Goal: Task Accomplishment & Management: Complete application form

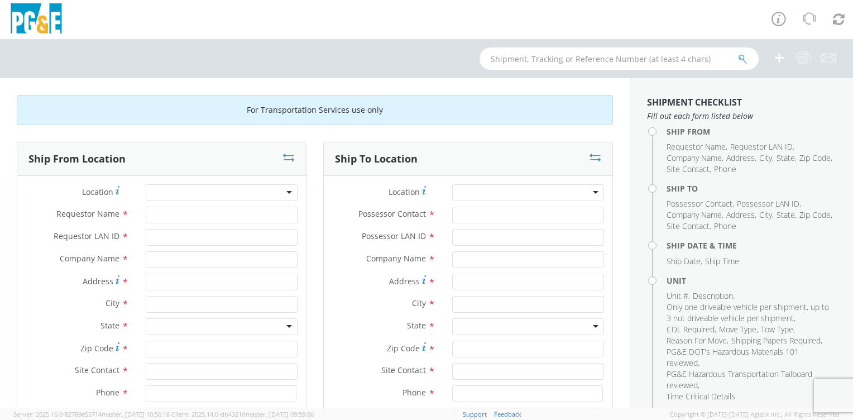
click at [780, 22] on icon at bounding box center [779, 19] width 16 height 16
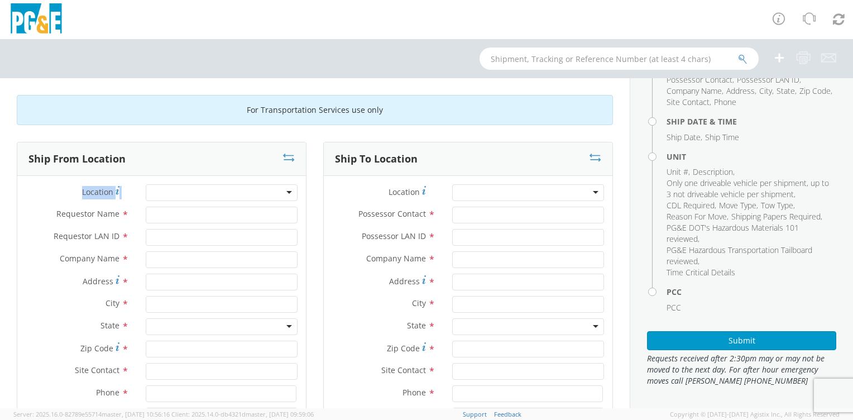
click at [195, 164] on div "Ship From Location Location * (OBSOLETE) BURNEY SC - GC TRAILER (OBSOLETE) BURN…" at bounding box center [162, 320] width 290 height 356
click at [198, 116] on div "For Transportation Services use only" at bounding box center [315, 110] width 596 height 30
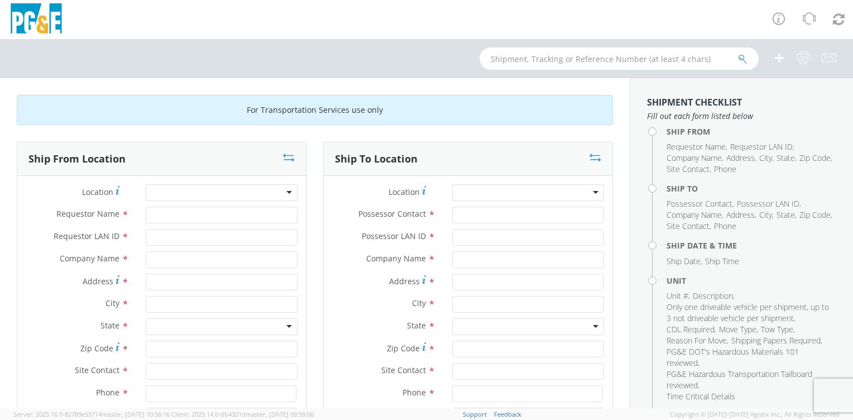
click at [169, 192] on div at bounding box center [222, 192] width 152 height 17
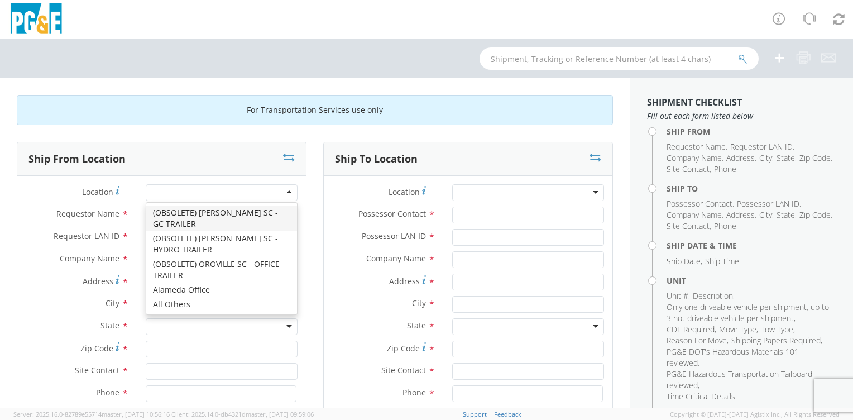
click at [66, 291] on div "Address *" at bounding box center [161, 285] width 289 height 22
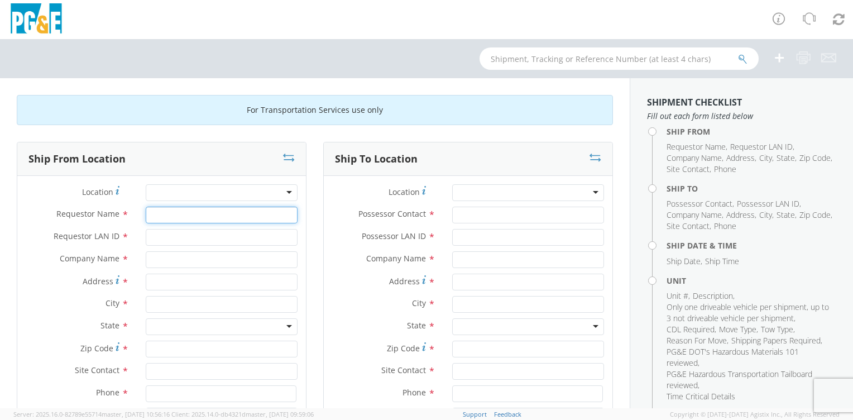
click at [164, 219] on input "Requestor Name *" at bounding box center [222, 215] width 152 height 17
type input "[PERSON_NAME]"
click at [166, 241] on input "Requestor LAN ID *" at bounding box center [222, 237] width 152 height 17
type input "WWH6"
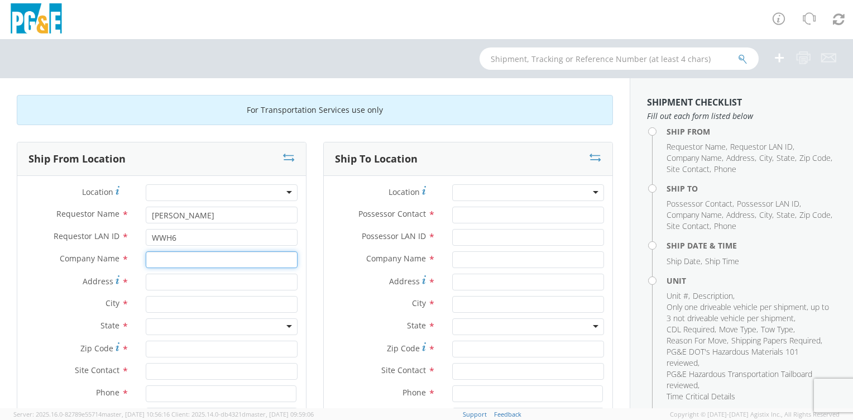
click at [167, 261] on input "text" at bounding box center [222, 259] width 152 height 17
click at [154, 284] on input "Address *" at bounding box center [222, 282] width 152 height 17
click at [149, 260] on input "[GEOGRAPHIC_DATA]" at bounding box center [222, 259] width 152 height 17
type input "[GEOGRAPHIC_DATA]"
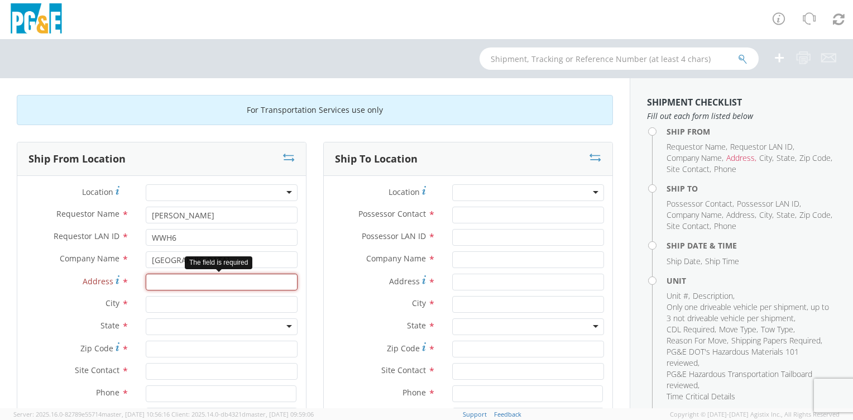
click at [163, 284] on input "Address *" at bounding box center [222, 282] width 152 height 17
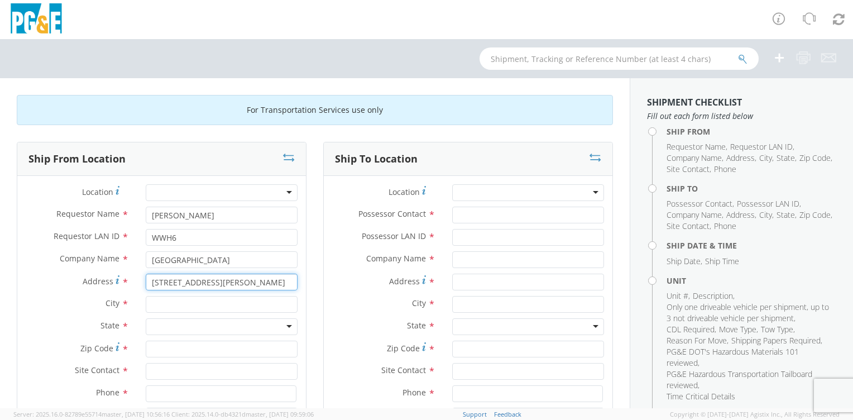
type input "[STREET_ADDRESS][PERSON_NAME]"
click at [180, 297] on input "text" at bounding box center [222, 304] width 152 height 17
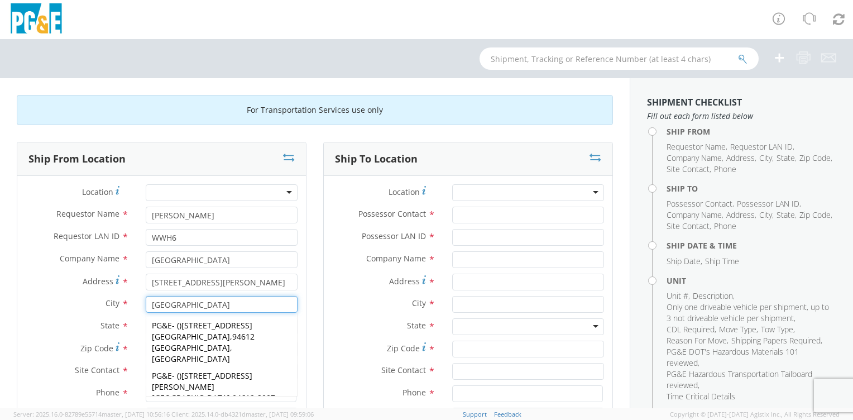
type input "[GEOGRAPHIC_DATA]"
click at [65, 318] on label "State *" at bounding box center [77, 325] width 120 height 15
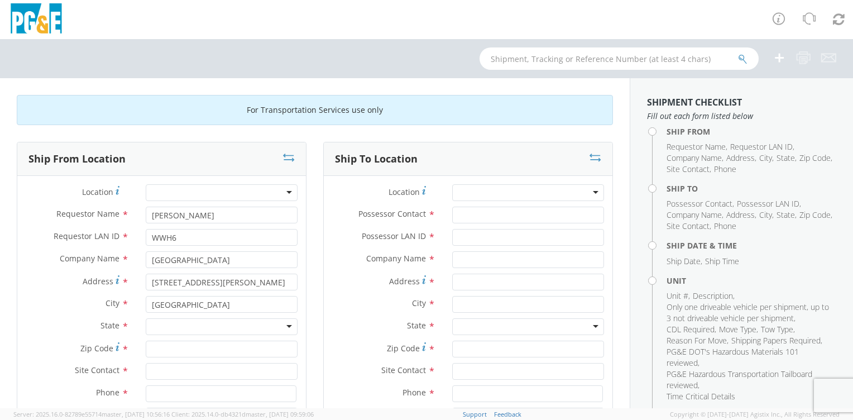
click at [178, 326] on div at bounding box center [222, 326] width 152 height 17
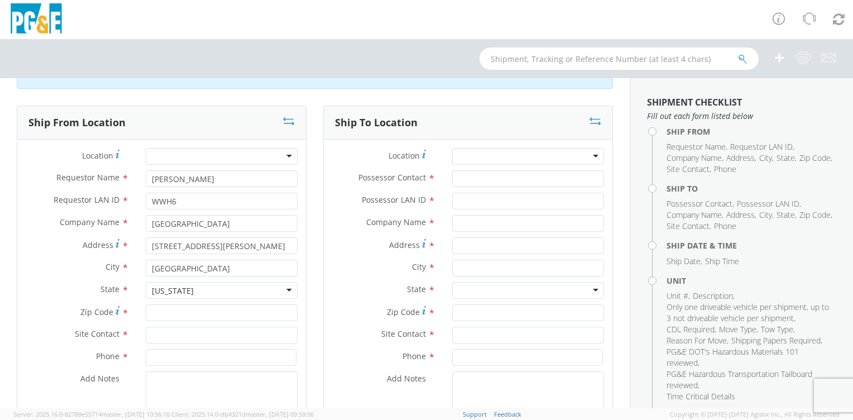
scroll to position [112, 0]
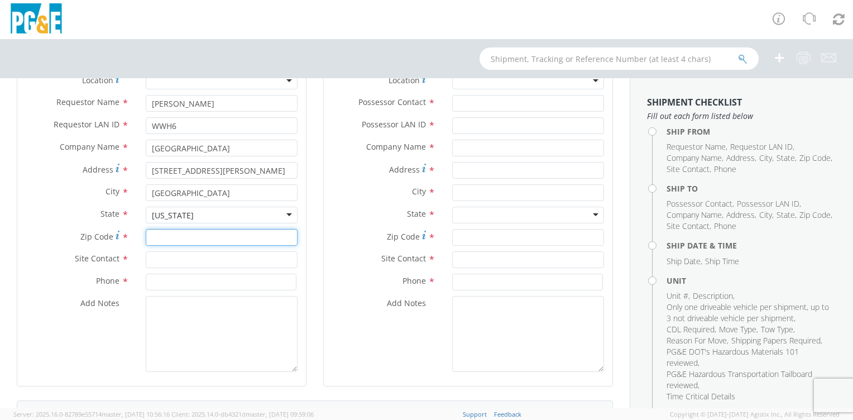
click at [163, 238] on input "Zip Code *" at bounding box center [222, 237] width 152 height 17
type input "94621"
click at [164, 263] on input "text" at bounding box center [222, 259] width 152 height 17
type input "SERVICE DEPT"
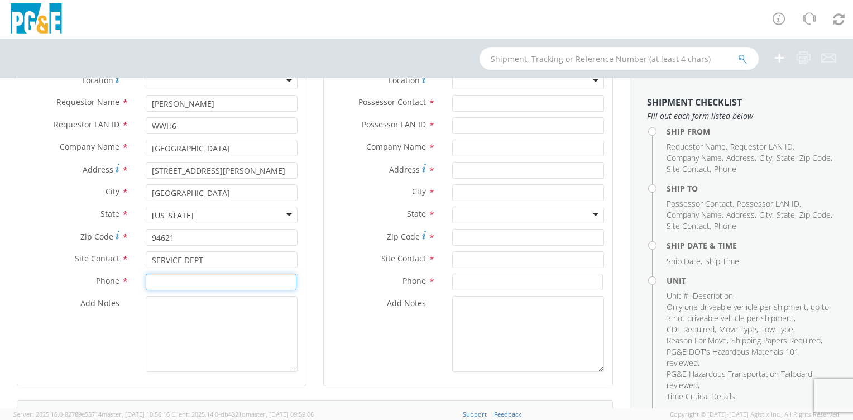
click at [157, 284] on input at bounding box center [221, 282] width 151 height 17
type input "[PHONE_NUMBER]"
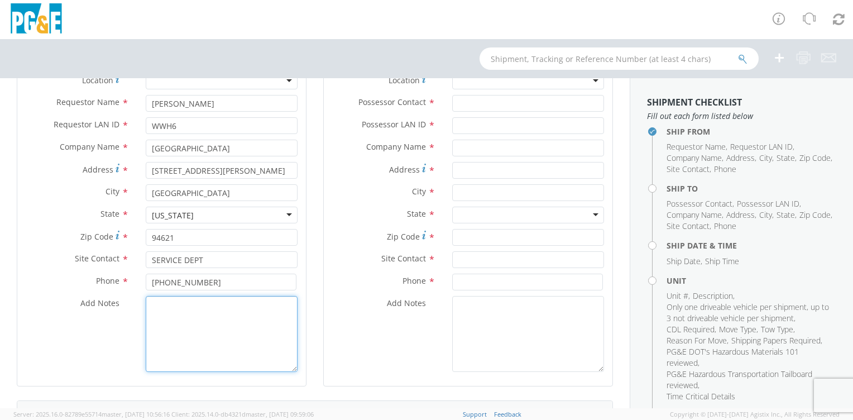
click at [154, 313] on textarea "Add Notes *" at bounding box center [222, 334] width 152 height 76
click at [260, 316] on textarea "PICK UP SEMI TRACKTOR AT [GEOGRAPHIC_DATA] TRUCK AND DELIVER TO [GEOGRAPHIC_DAT…" at bounding box center [222, 334] width 152 height 76
click at [235, 330] on textarea "PICK UP SEMI TRACKTOR AT [GEOGRAPHIC_DATA] TRUCK AND DELIVER TO [GEOGRAPHIC_DAT…" at bounding box center [222, 334] width 152 height 76
click at [221, 305] on textarea "PICK UP SEMI TRACKTOR AT [GEOGRAPHIC_DATA] TRUCK AND DELIVER TO [GEOGRAPHIC_DAT…" at bounding box center [222, 334] width 152 height 76
click at [197, 315] on textarea "PICK UP SEMI TRACTOR AT [GEOGRAPHIC_DATA] TRUCK AND DELIVER TO [GEOGRAPHIC_DATA]" at bounding box center [222, 334] width 152 height 76
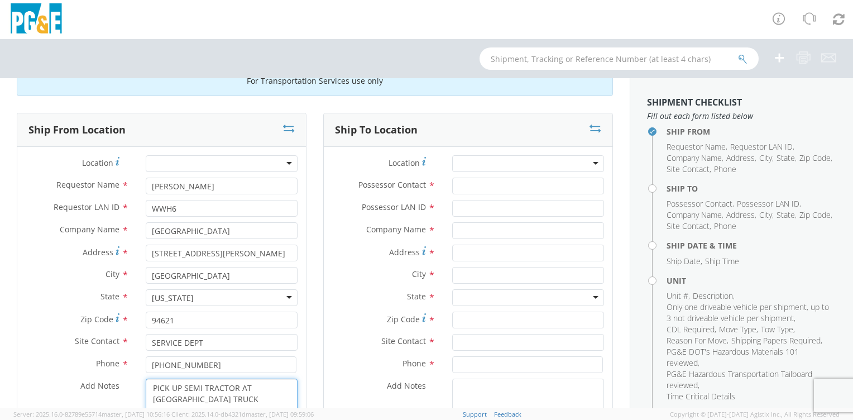
scroll to position [56, 0]
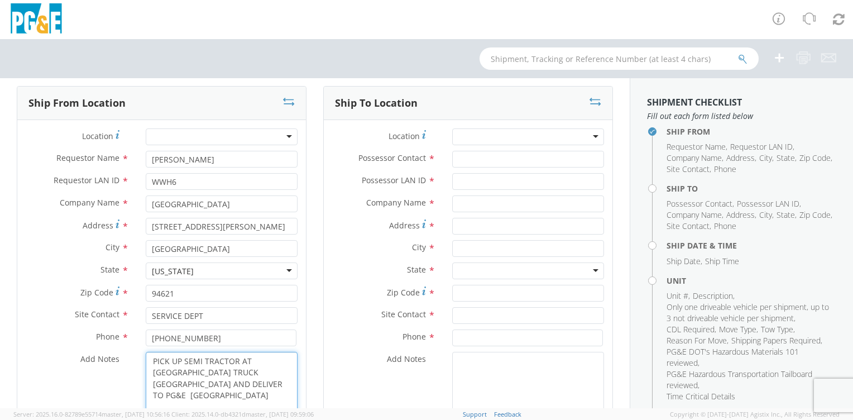
type textarea "PICK UP SEMI TRACTOR AT [GEOGRAPHIC_DATA] TRUCK [GEOGRAPHIC_DATA] AND DELIVER T…"
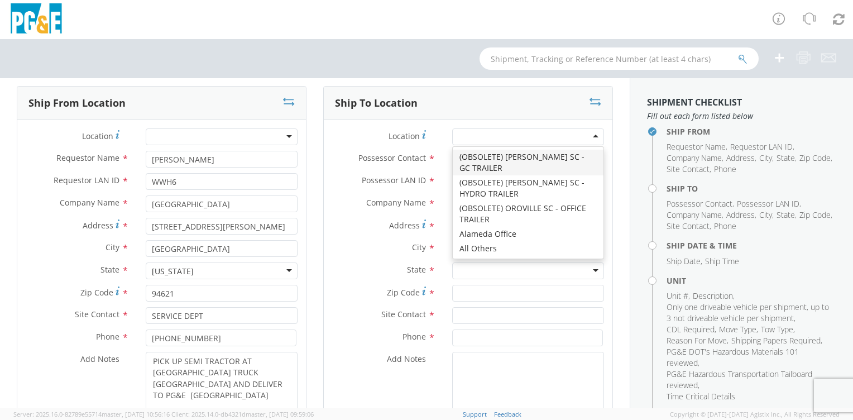
click at [505, 138] on div at bounding box center [528, 136] width 152 height 17
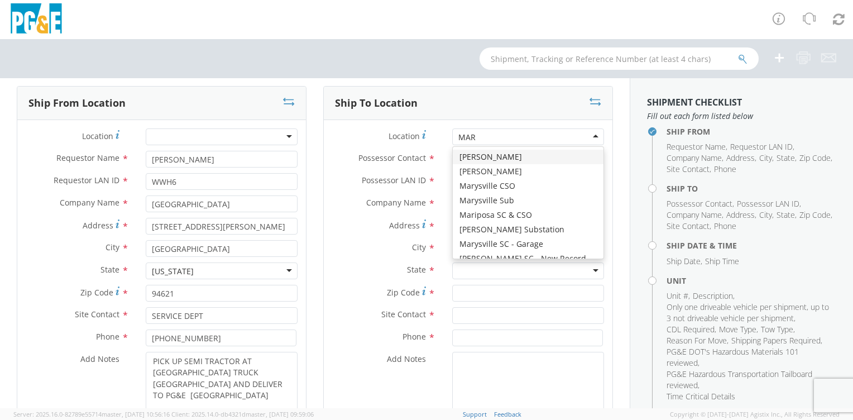
type input "[PERSON_NAME]"
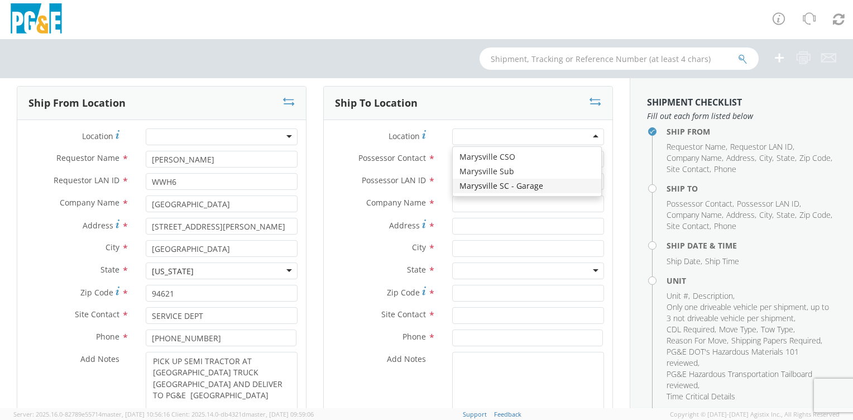
type input "PG&E"
type input "[STREET_ADDRESS]"
type input "[GEOGRAPHIC_DATA]"
type input "95901"
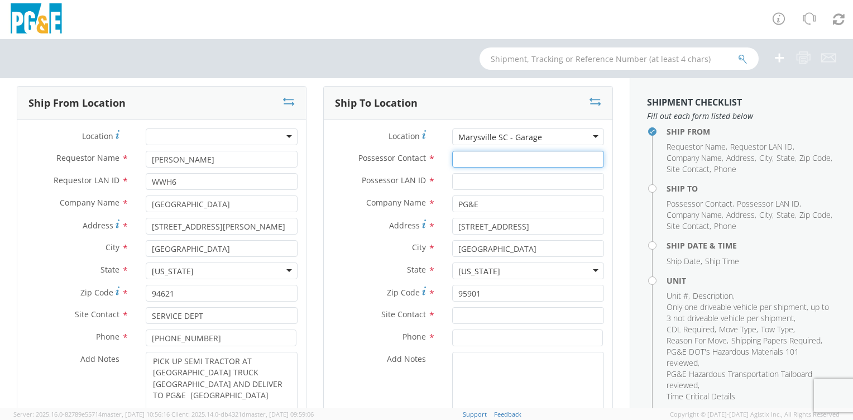
click at [468, 155] on input "Possessor Contact *" at bounding box center [528, 159] width 152 height 17
type input "[PERSON_NAME]"
click at [491, 179] on input "Possessor LAN ID *" at bounding box center [528, 181] width 152 height 17
type input "WWH6"
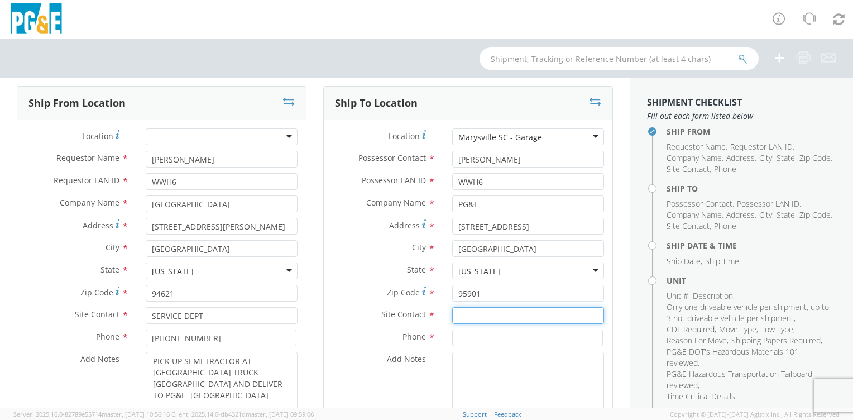
click at [478, 319] on input "text" at bounding box center [528, 315] width 152 height 17
type input "BILL OR [PERSON_NAME]"
click at [480, 343] on input at bounding box center [527, 337] width 151 height 17
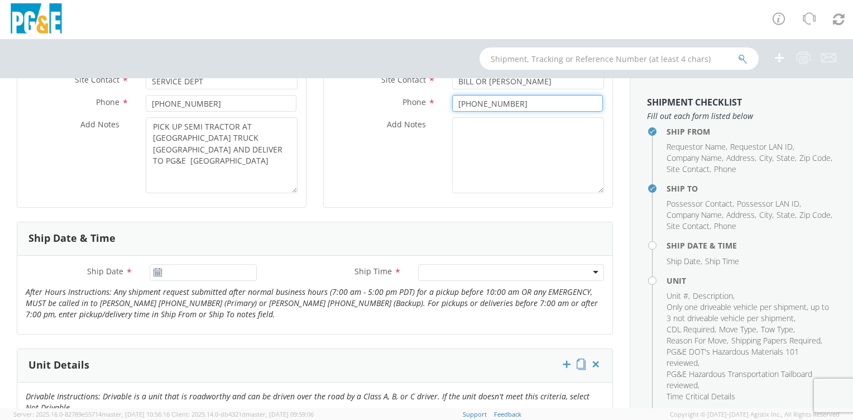
scroll to position [335, 0]
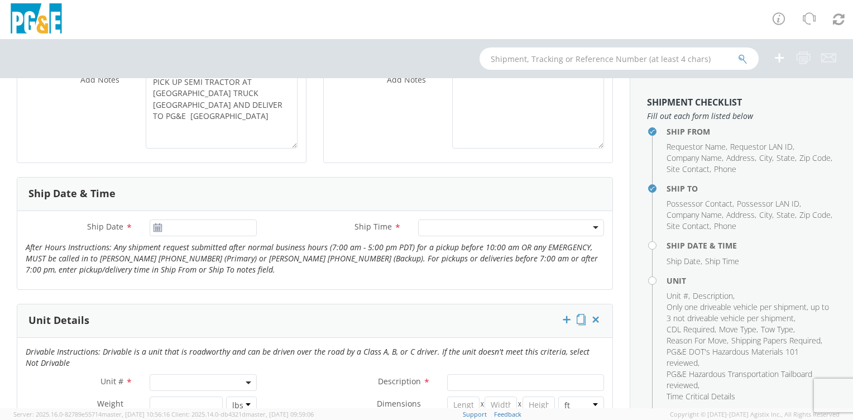
type input "[PHONE_NUMBER]"
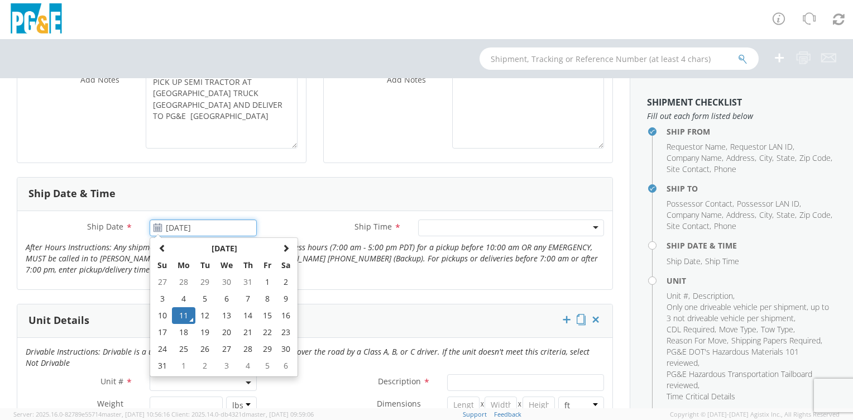
click at [163, 228] on input "[DATE]" at bounding box center [203, 227] width 107 height 17
click at [226, 315] on td "13" at bounding box center [226, 315] width 23 height 17
type input "[DATE]"
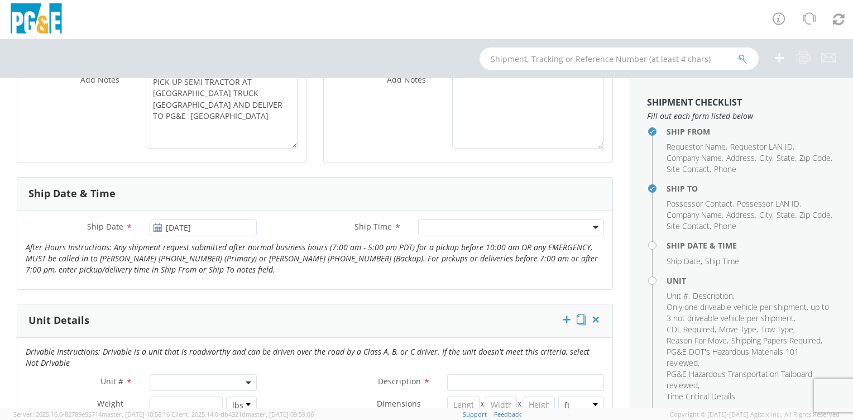
click at [462, 227] on div at bounding box center [511, 227] width 186 height 17
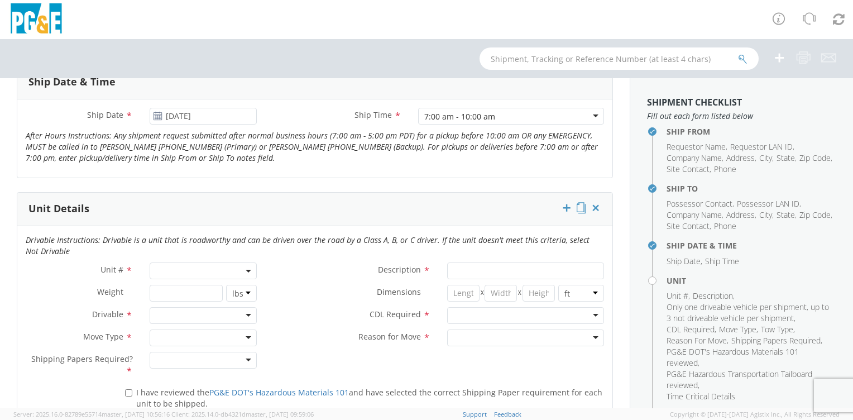
scroll to position [503, 0]
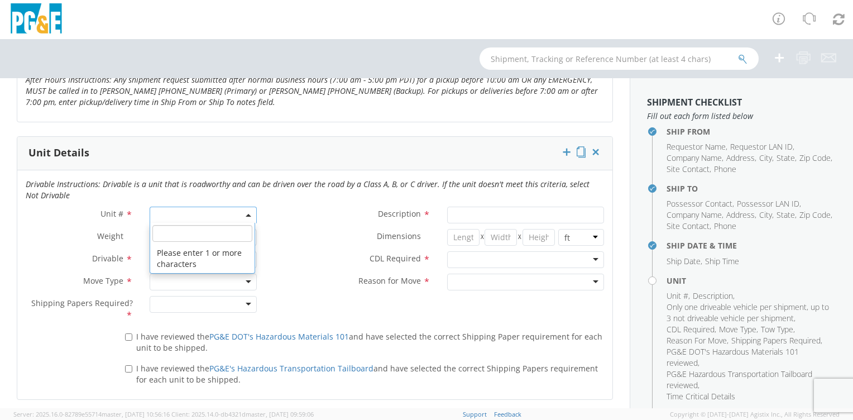
click at [172, 217] on span at bounding box center [203, 215] width 107 height 17
click at [159, 238] on input "search" at bounding box center [202, 233] width 100 height 17
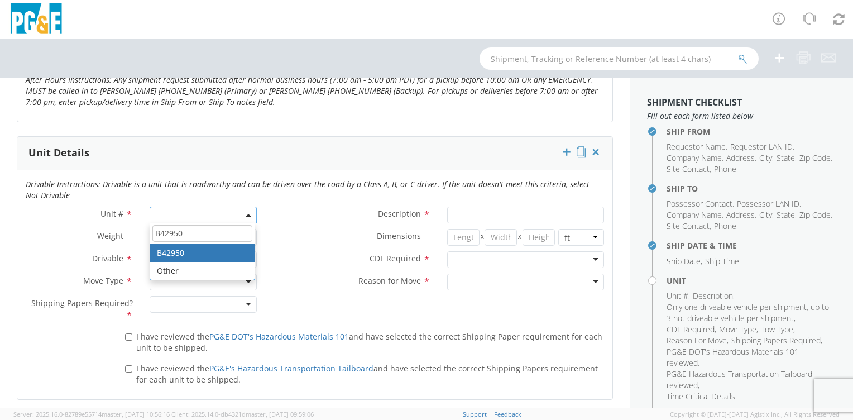
type input "B42950"
type input "TRUCK; TRACTOR-SEMI 6X4"
type input "52000"
select select "B42950"
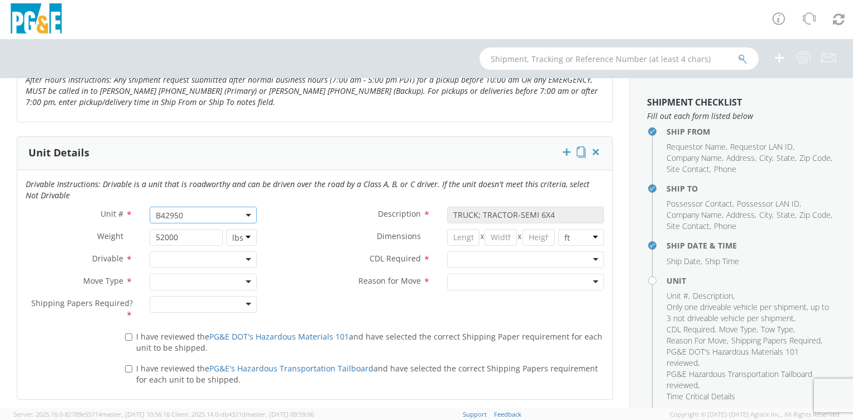
click at [169, 260] on div at bounding box center [203, 259] width 107 height 17
click at [178, 282] on div at bounding box center [203, 282] width 107 height 17
click at [197, 304] on div at bounding box center [203, 304] width 107 height 17
click at [127, 336] on input "I have reviewed the PG&E DOT's Hazardous Materials 101 and have selected the co…" at bounding box center [128, 336] width 7 height 7
checkbox input "true"
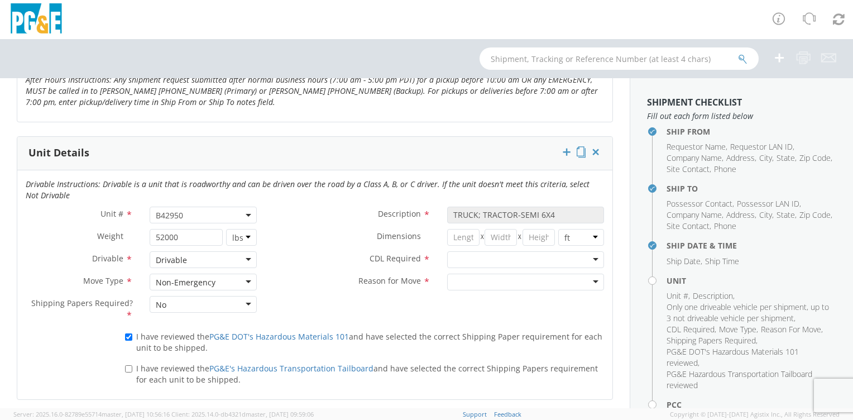
click at [132, 366] on label "I have reviewed the PG&E's Hazardous Transportation Tailboard and have selected…" at bounding box center [364, 373] width 479 height 24
click at [132, 366] on input "I have reviewed the PG&E's Hazardous Transportation Tailboard and have selected…" at bounding box center [128, 368] width 7 height 7
checkbox input "true"
click at [480, 256] on div at bounding box center [525, 259] width 157 height 17
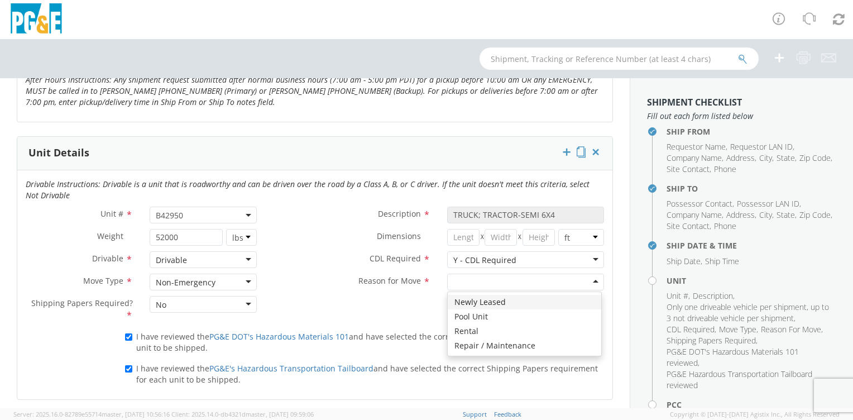
click at [473, 279] on div at bounding box center [525, 282] width 157 height 17
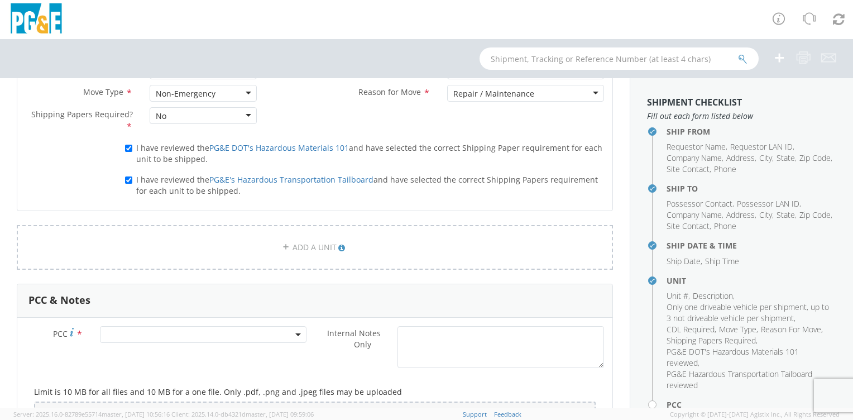
scroll to position [726, 0]
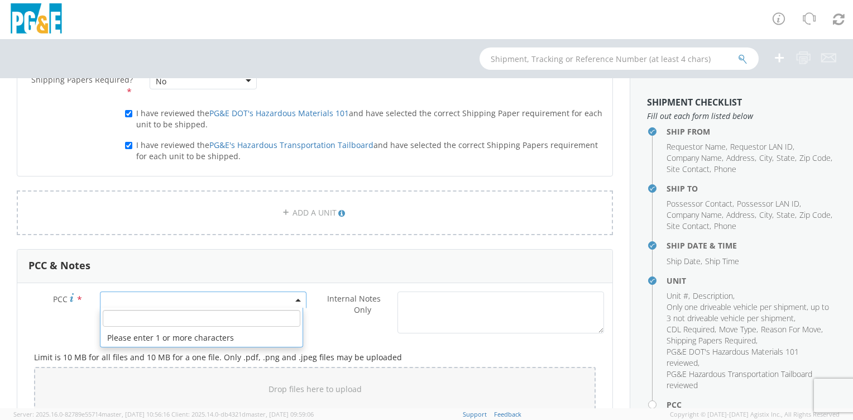
click at [117, 296] on span at bounding box center [203, 299] width 207 height 17
click at [135, 322] on input "number" at bounding box center [202, 318] width 198 height 17
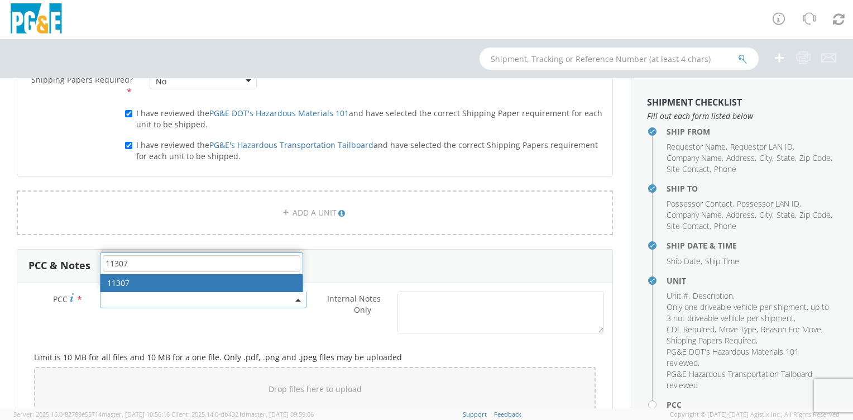
type input "11307"
select select "11307"
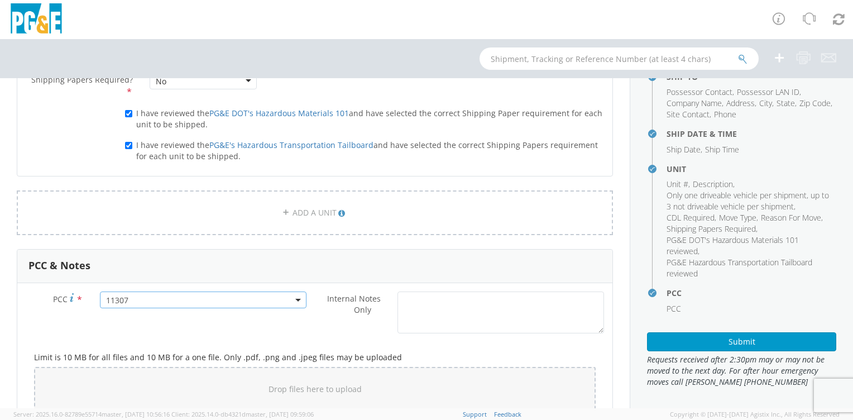
scroll to position [113, 0]
click at [755, 339] on button "Submit" at bounding box center [741, 340] width 189 height 19
